Goal: Communication & Community: Answer question/provide support

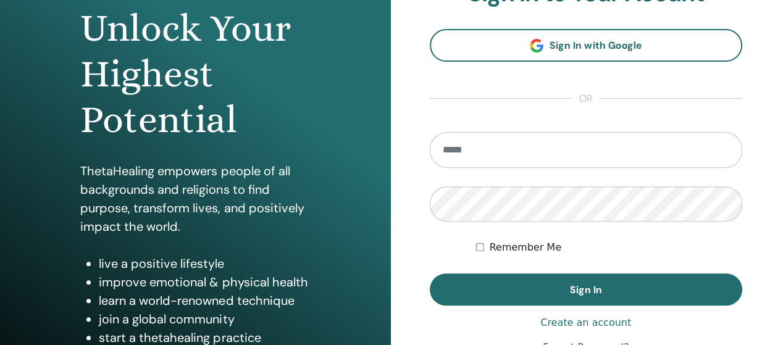
scroll to position [135, 0]
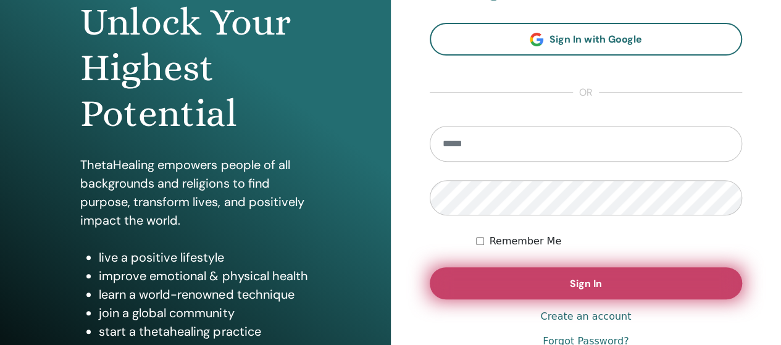
type input "**********"
click at [533, 280] on button "Sign In" at bounding box center [586, 283] width 313 height 32
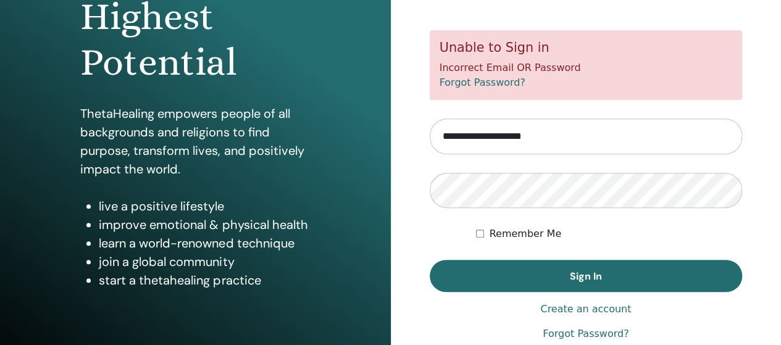
scroll to position [247, 0]
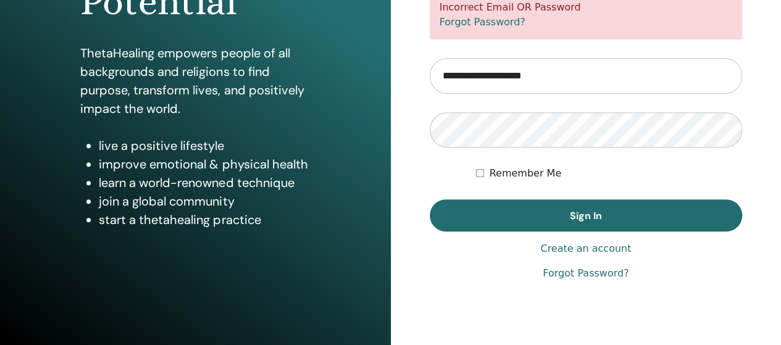
click at [574, 277] on link "Forgot Password?" at bounding box center [586, 273] width 86 height 15
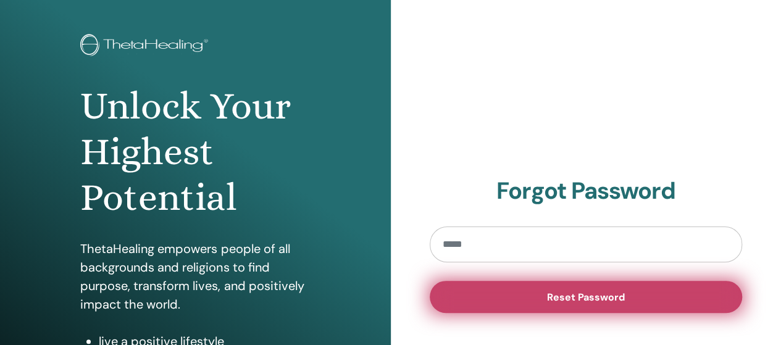
scroll to position [73, 0]
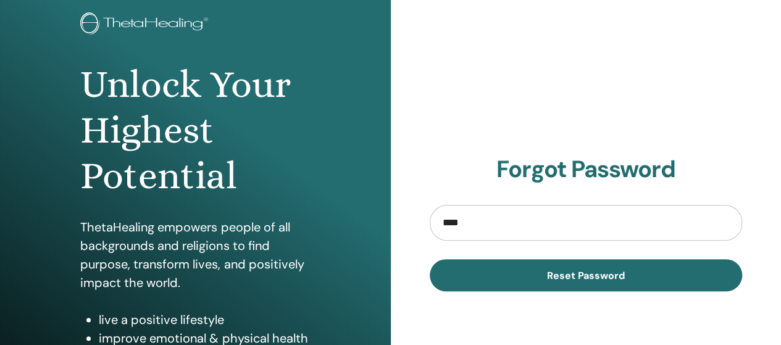
type input "**********"
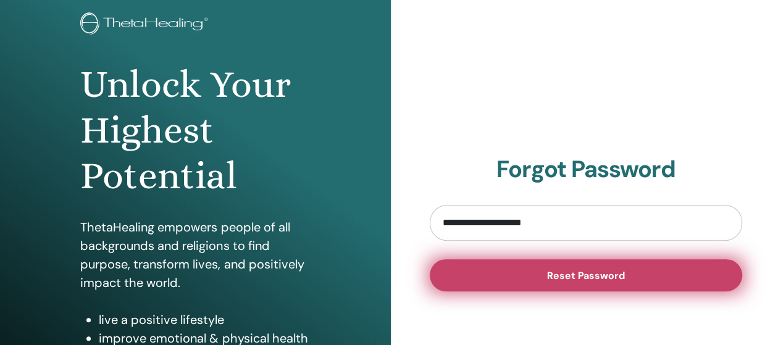
click at [573, 276] on span "Reset Password" at bounding box center [586, 275] width 78 height 13
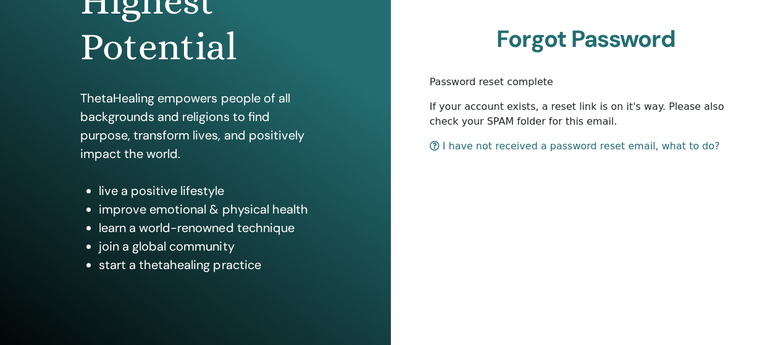
scroll to position [206, 0]
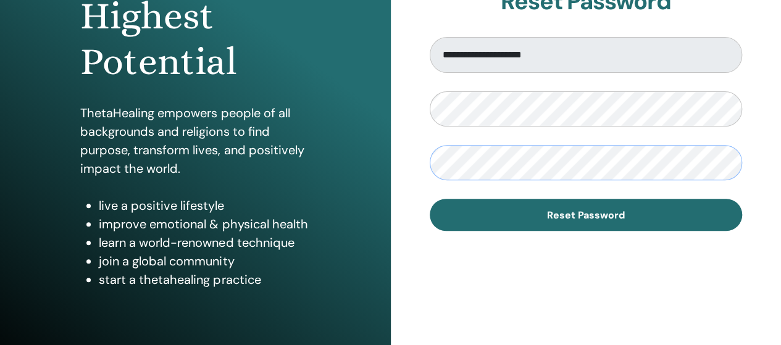
scroll to position [191, 0]
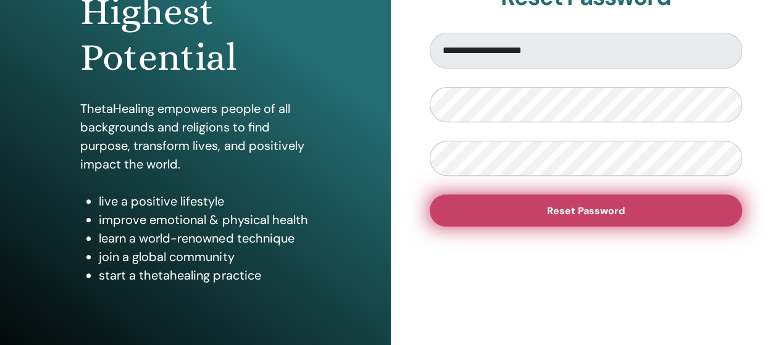
click at [610, 207] on span "Reset Password" at bounding box center [586, 210] width 78 height 13
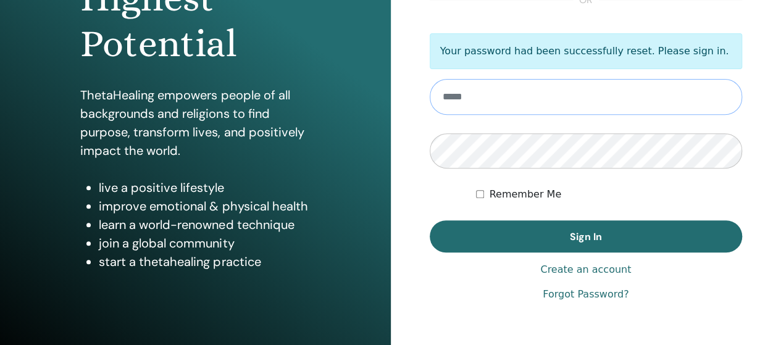
scroll to position [206, 0]
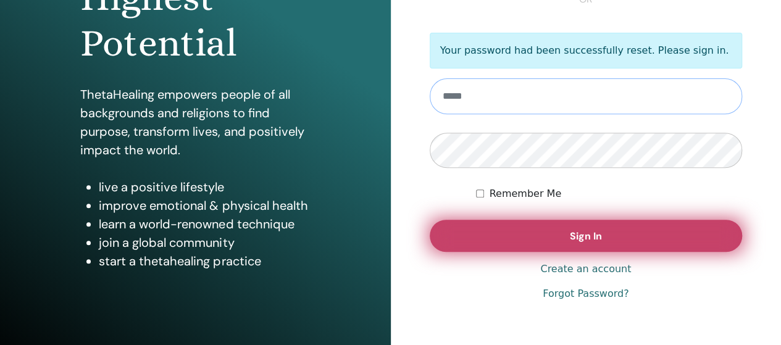
type input "**********"
click at [594, 230] on span "Sign In" at bounding box center [586, 236] width 32 height 13
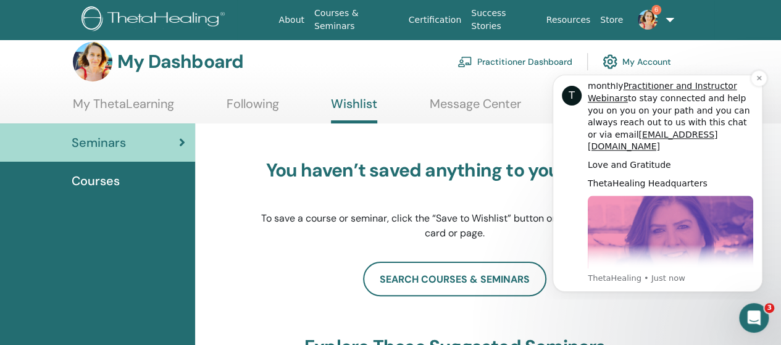
scroll to position [580, 0]
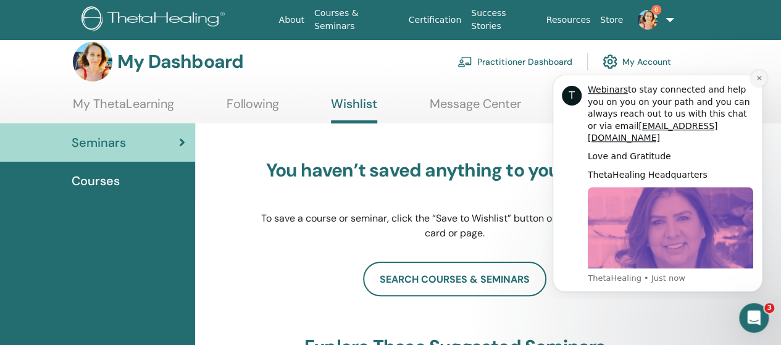
click at [756, 80] on icon "Dismiss notification" at bounding box center [759, 78] width 7 height 7
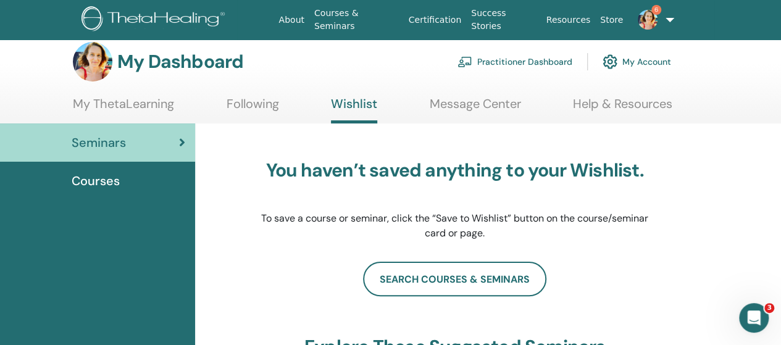
click at [475, 106] on link "Message Center" at bounding box center [475, 108] width 91 height 24
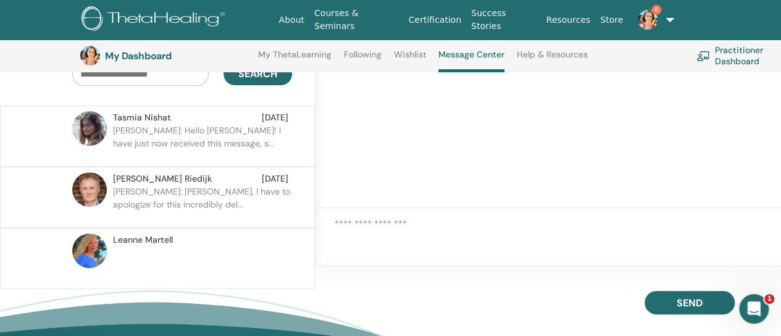
scroll to position [127, 0]
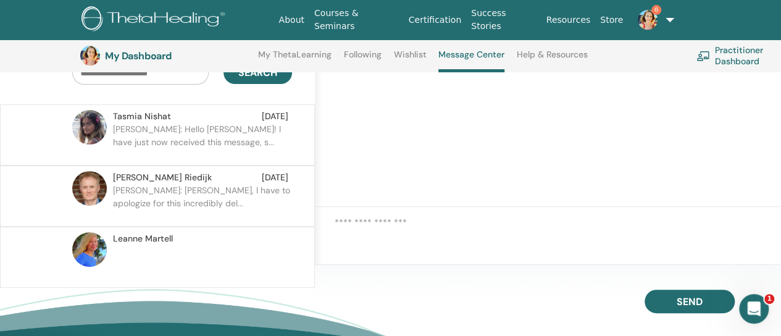
click at [137, 236] on span "Leanne Martell" at bounding box center [143, 238] width 60 height 13
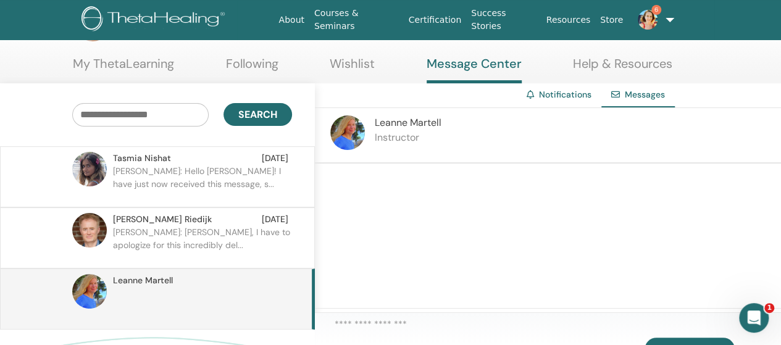
scroll to position [52, 0]
click at [166, 228] on p "Shauna: Michael, I have to apologize for this incredibly del..." at bounding box center [202, 245] width 179 height 37
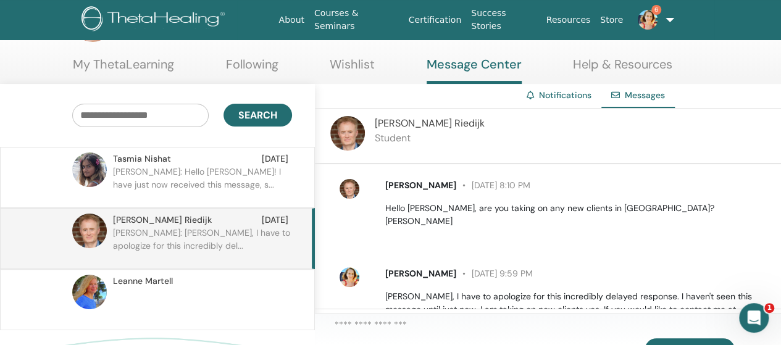
click at [219, 171] on p "Shauna: Hello Smia! I have just now received this message, s..." at bounding box center [202, 183] width 179 height 37
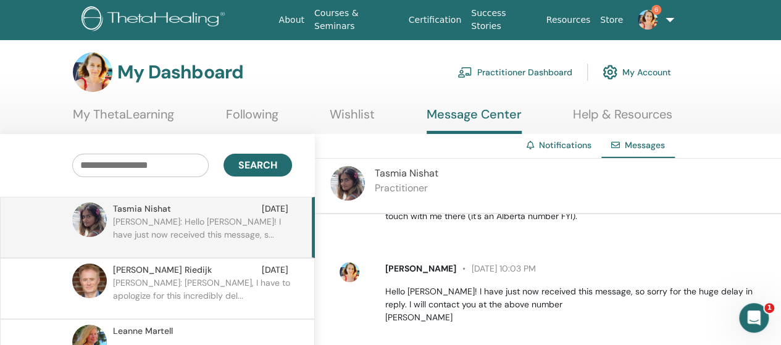
scroll to position [1, 0]
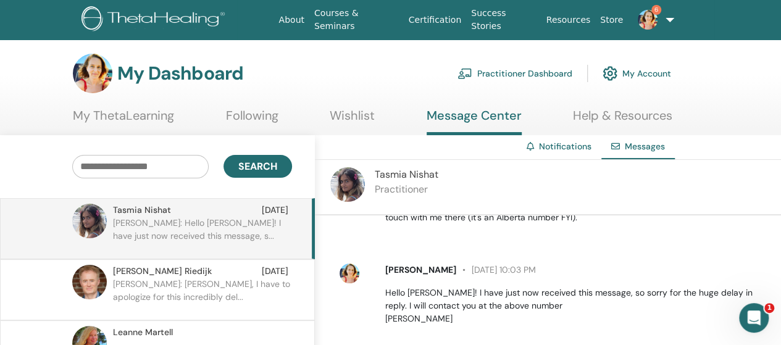
click at [254, 114] on link "Following" at bounding box center [252, 120] width 52 height 24
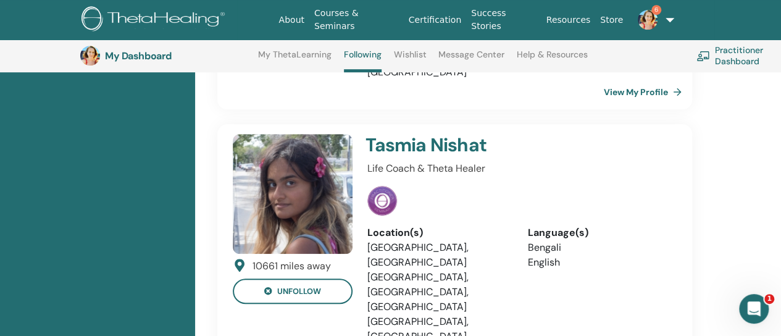
scroll to position [340, 0]
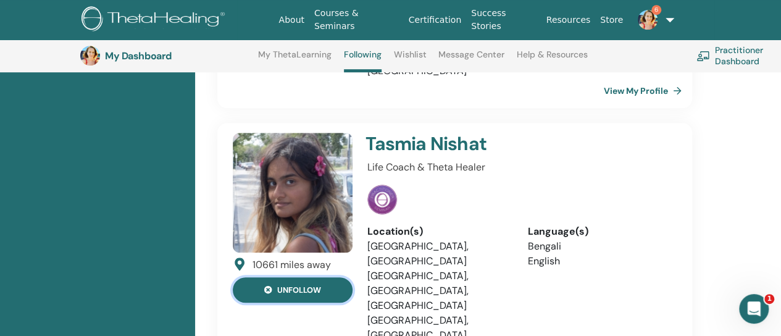
click at [272, 286] on icon at bounding box center [268, 290] width 8 height 8
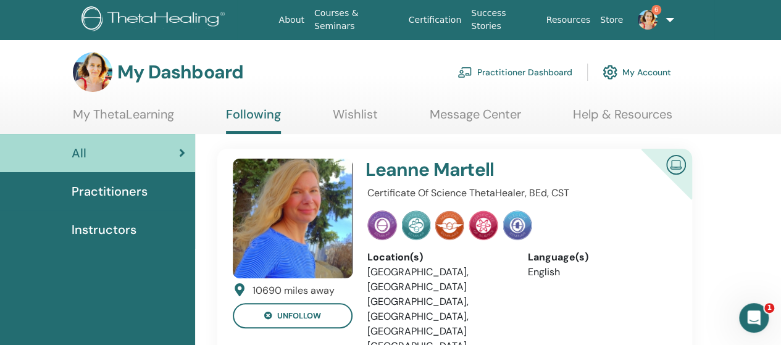
scroll to position [0, 0]
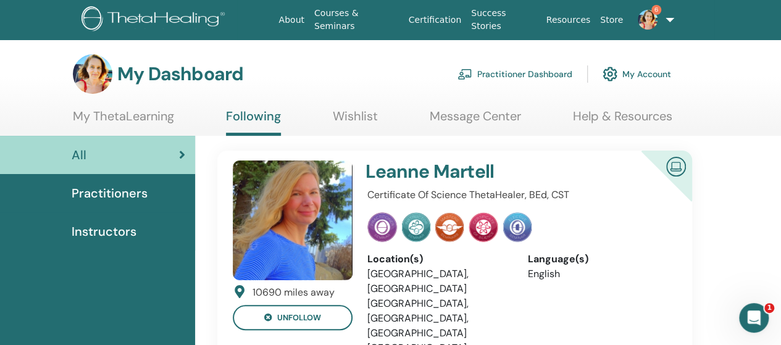
click at [512, 71] on link "Practitioner Dashboard" at bounding box center [514, 73] width 115 height 27
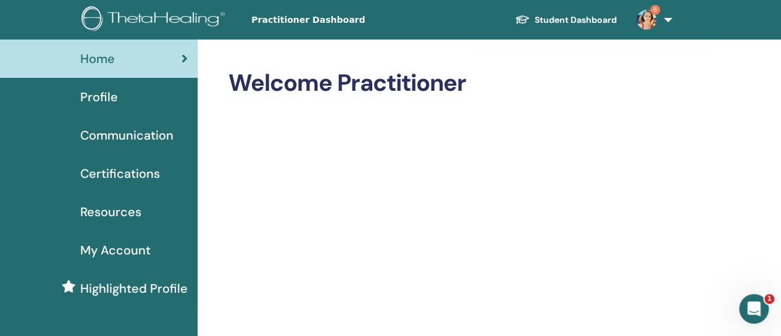
click at [109, 98] on span "Profile" at bounding box center [99, 97] width 38 height 19
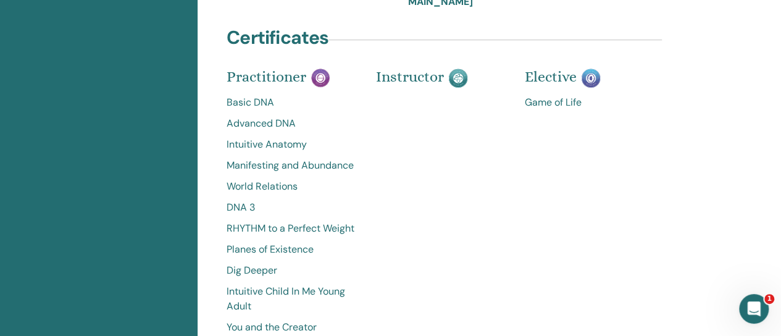
scroll to position [390, 0]
click at [763, 306] on div "Open Intercom Messenger" at bounding box center [752, 306] width 41 height 41
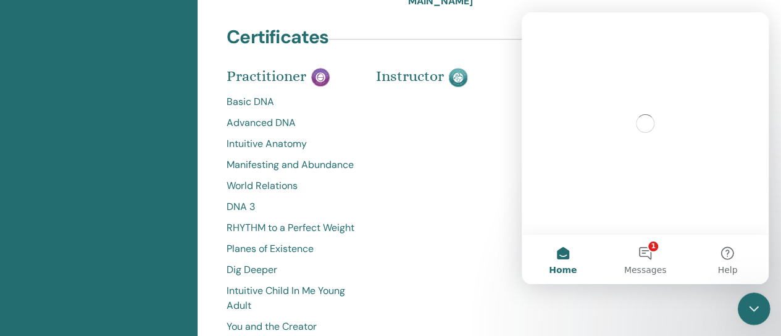
scroll to position [0, 0]
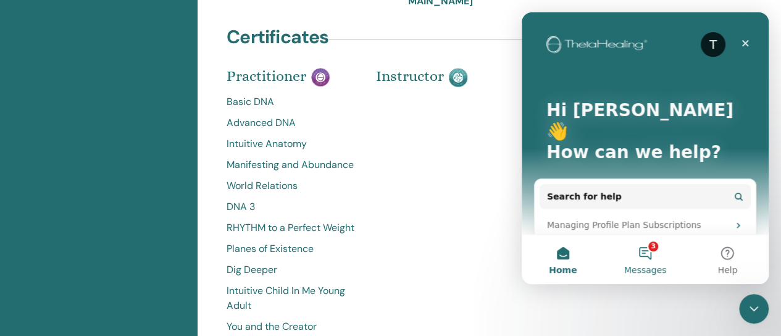
click at [653, 249] on button "3 Messages" at bounding box center [645, 259] width 82 height 49
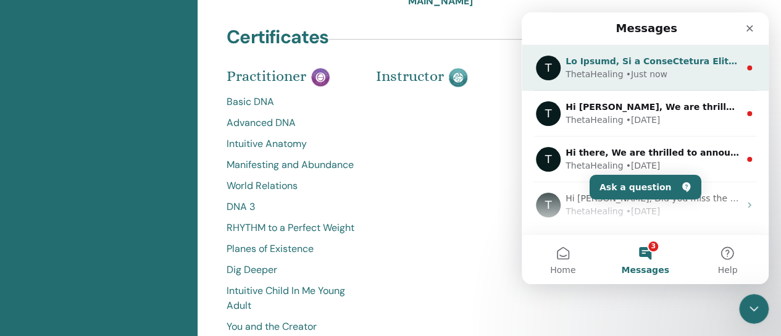
click at [686, 71] on div "ThetaHealing • Just now" at bounding box center [652, 74] width 174 height 13
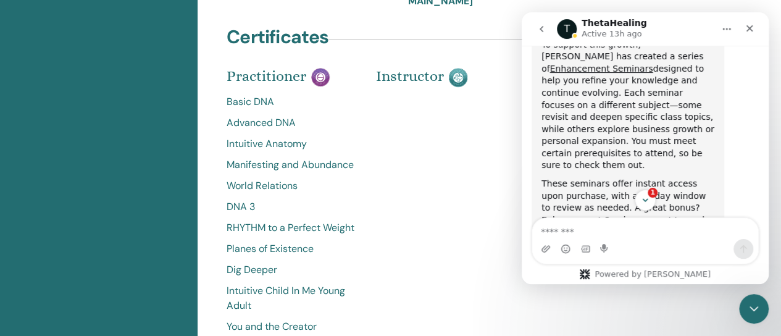
scroll to position [354, 0]
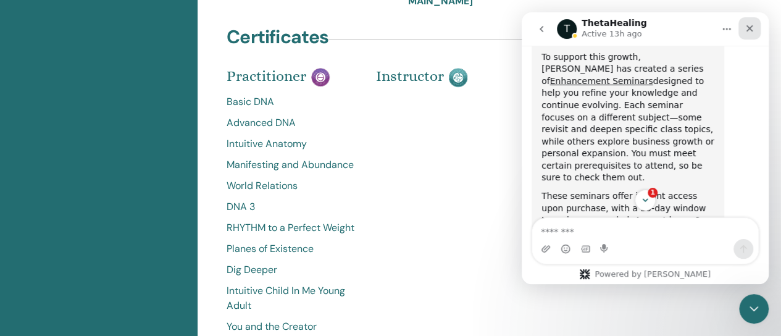
click at [750, 29] on icon "Close" at bounding box center [749, 28] width 7 height 7
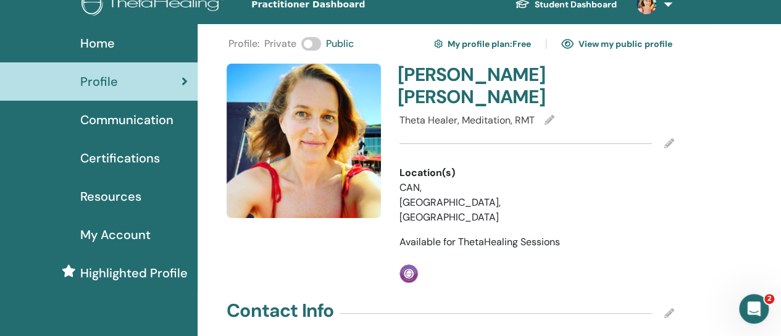
scroll to position [0, 0]
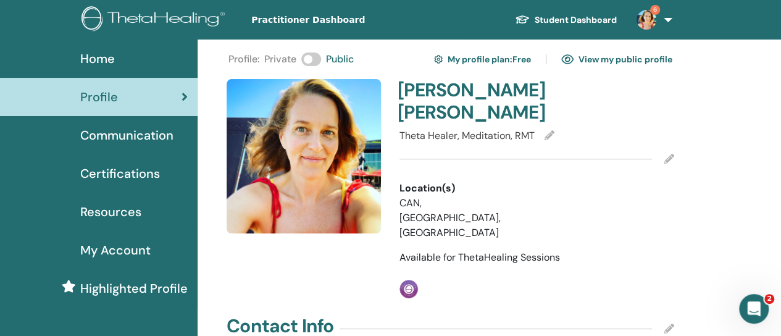
click at [622, 60] on link "View my public profile" at bounding box center [616, 59] width 111 height 20
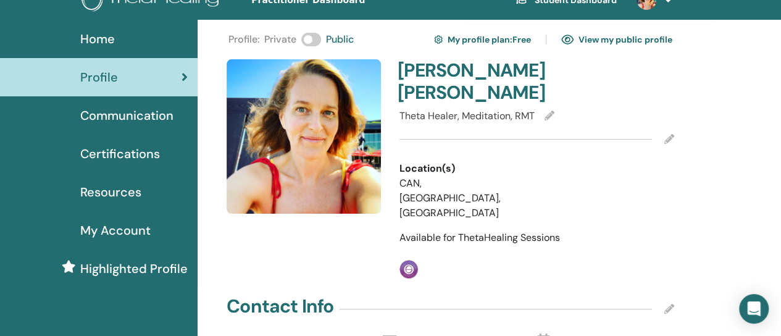
scroll to position [21, 0]
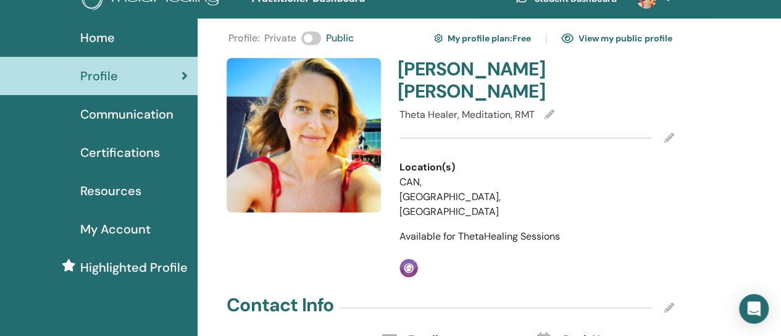
click at [320, 159] on img at bounding box center [304, 135] width 154 height 154
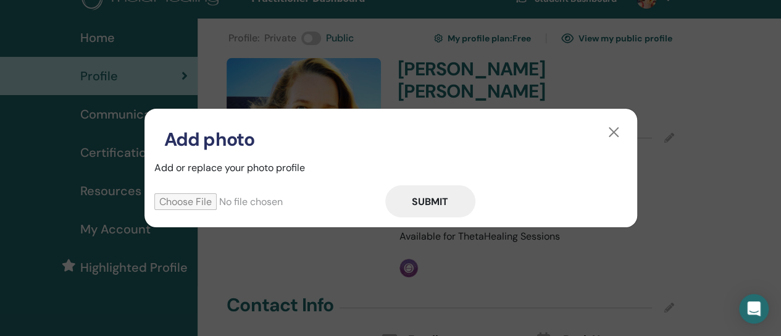
click at [198, 199] on input "file" at bounding box center [269, 201] width 231 height 17
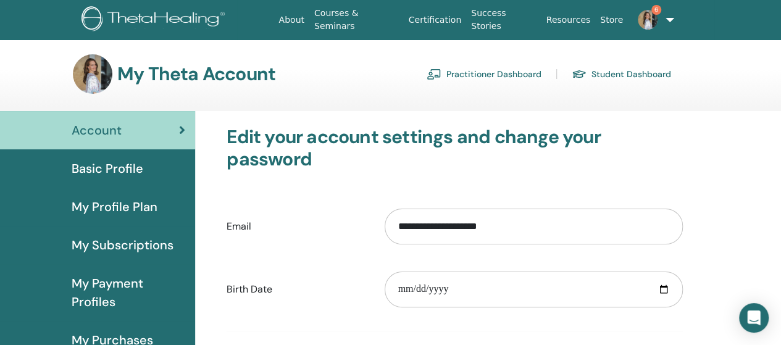
click at [476, 74] on link "Practitioner Dashboard" at bounding box center [484, 74] width 115 height 20
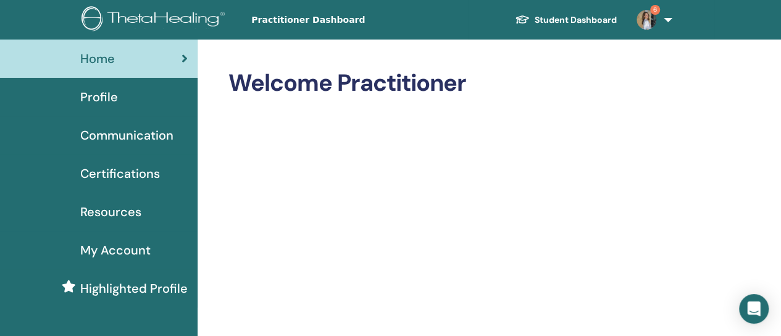
click at [116, 174] on span "Certifications" at bounding box center [120, 173] width 80 height 19
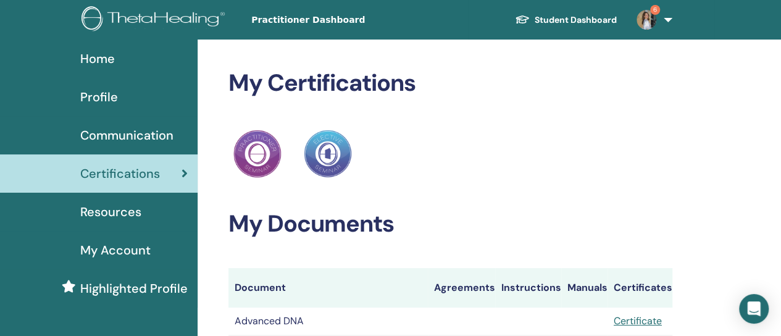
click at [657, 11] on span "6" at bounding box center [655, 10] width 10 height 10
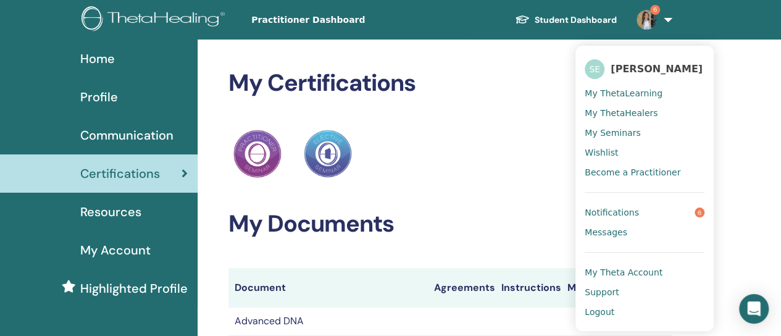
click at [636, 212] on link "Notifications 6" at bounding box center [645, 212] width 120 height 20
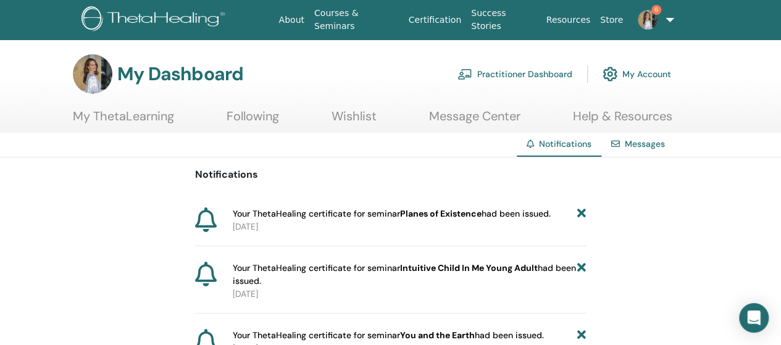
click at [654, 13] on span "6" at bounding box center [656, 10] width 10 height 10
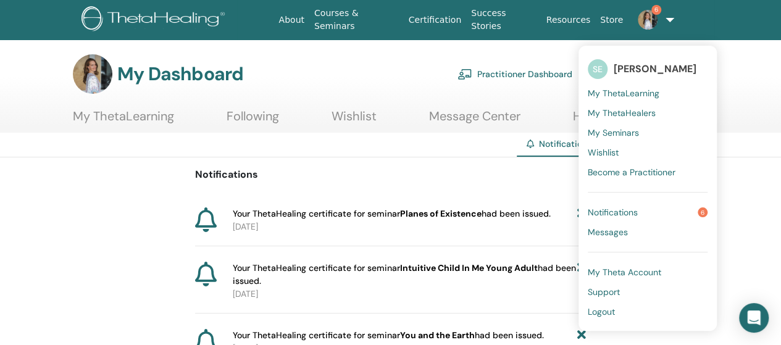
click at [636, 212] on span "Notifications" at bounding box center [613, 212] width 50 height 11
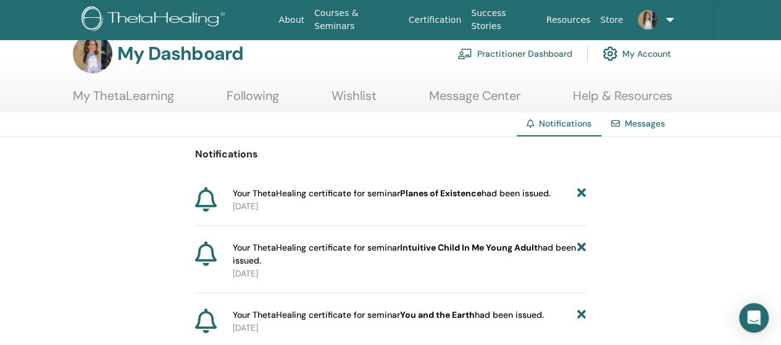
scroll to position [23, 0]
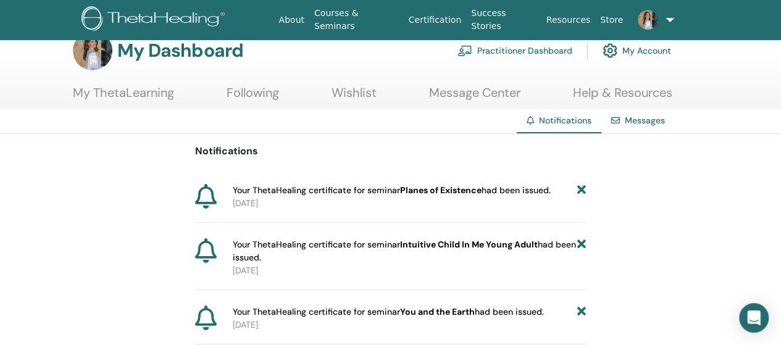
click at [659, 123] on link "Messages" at bounding box center [645, 120] width 40 height 11
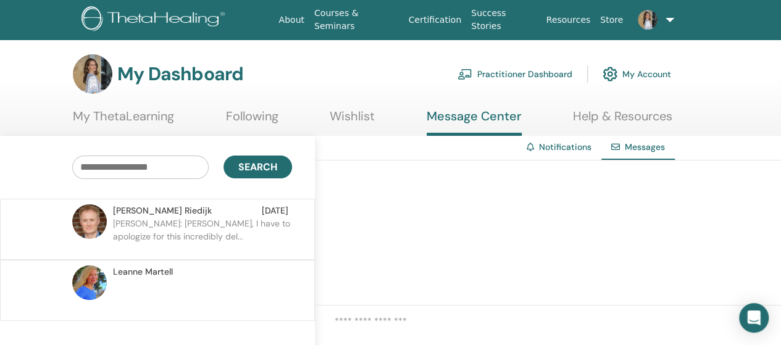
click at [669, 17] on link at bounding box center [652, 20] width 49 height 40
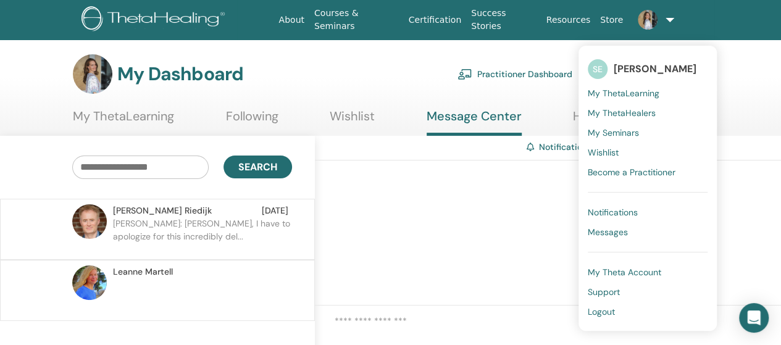
click at [607, 313] on span "Logout" at bounding box center [601, 311] width 27 height 11
